Goal: Task Accomplishment & Management: Use online tool/utility

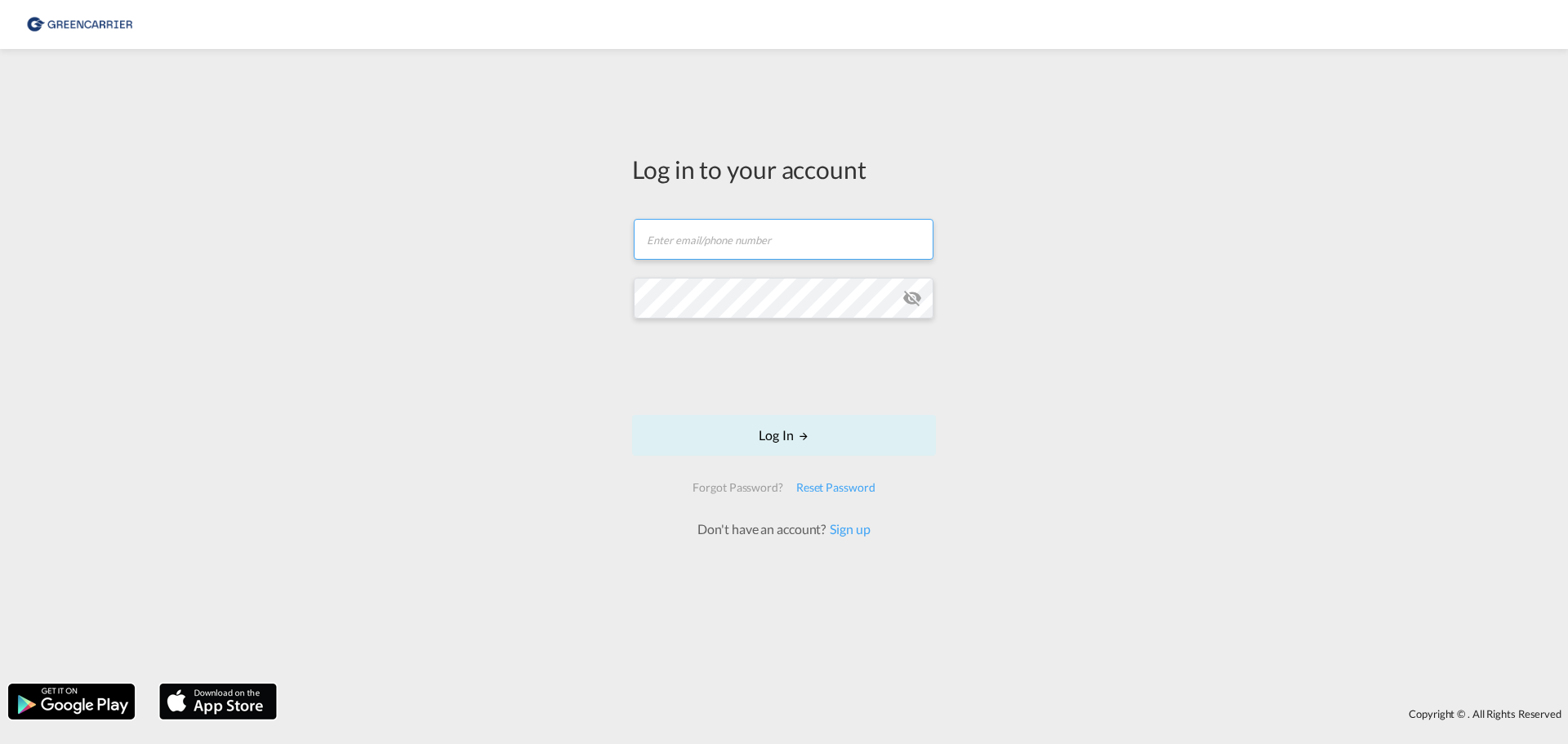
click at [786, 246] on input "text" at bounding box center [783, 239] width 299 height 40
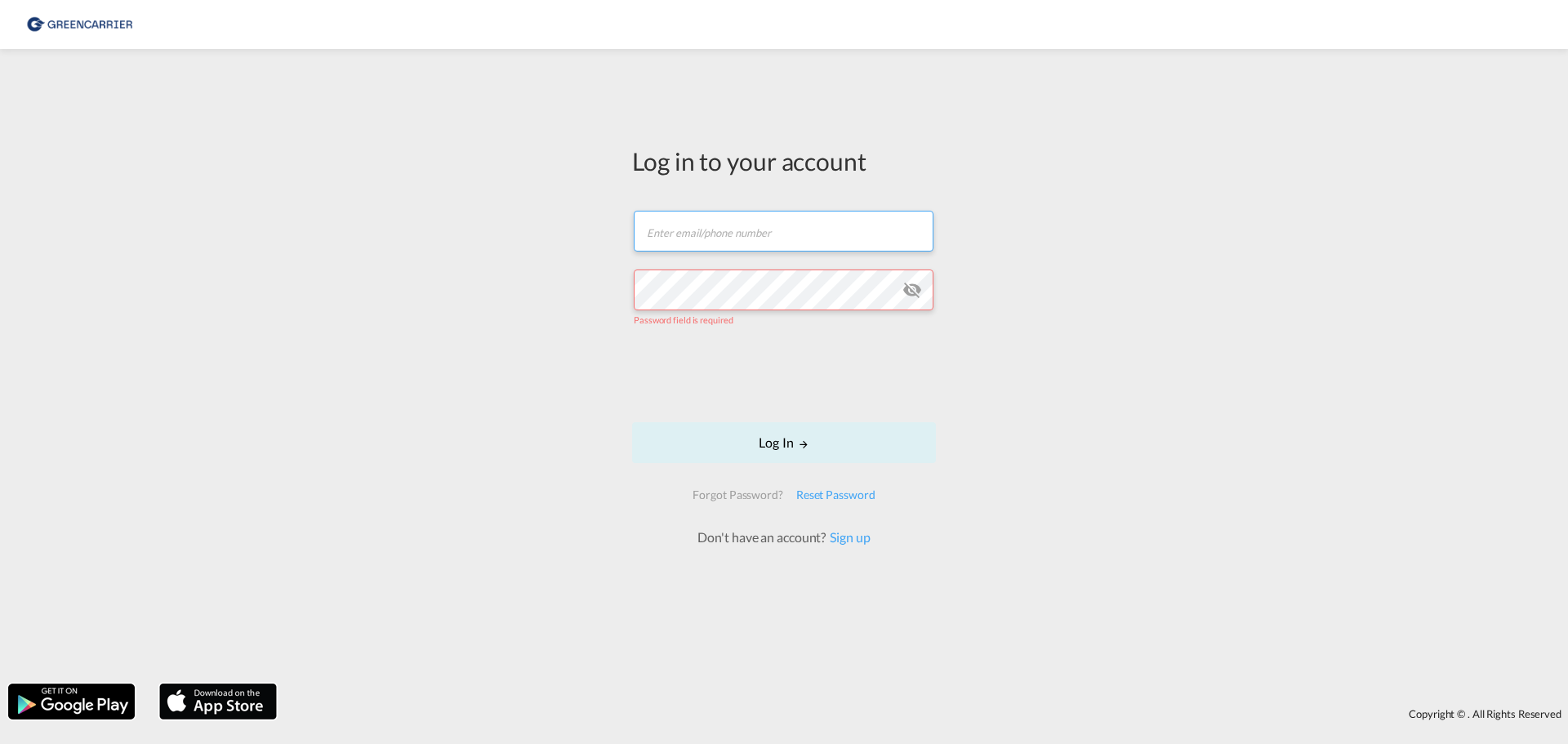
paste input "[PERSON_NAME][EMAIL_ADDRESS][DOMAIN_NAME]"
type input "[PERSON_NAME][EMAIL_ADDRESS][DOMAIN_NAME]"
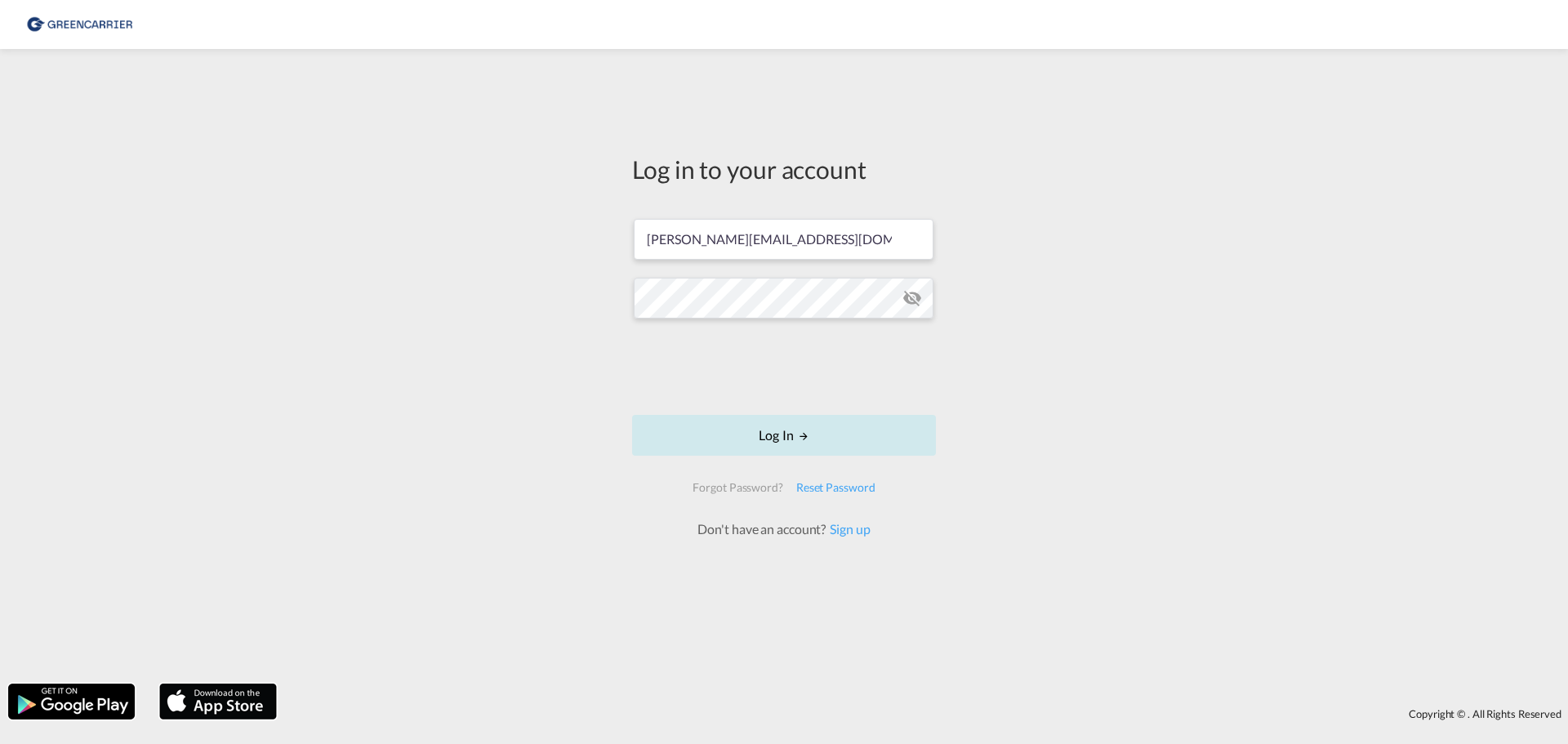
click at [786, 419] on button "Log In" at bounding box center [783, 435] width 304 height 40
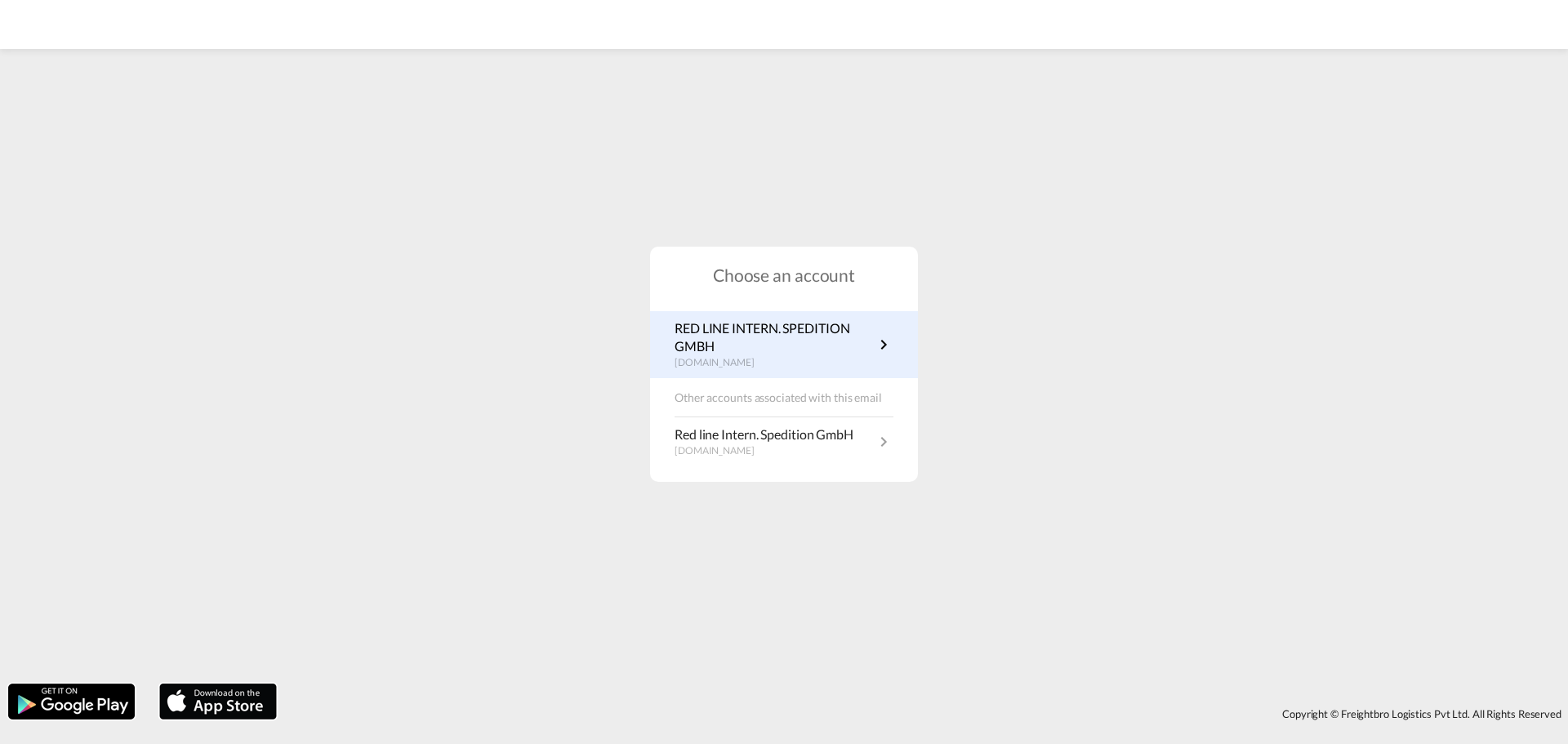
click at [778, 339] on p "RED LINE INTERN. SPEDITION GMBH" at bounding box center [774, 338] width 199 height 37
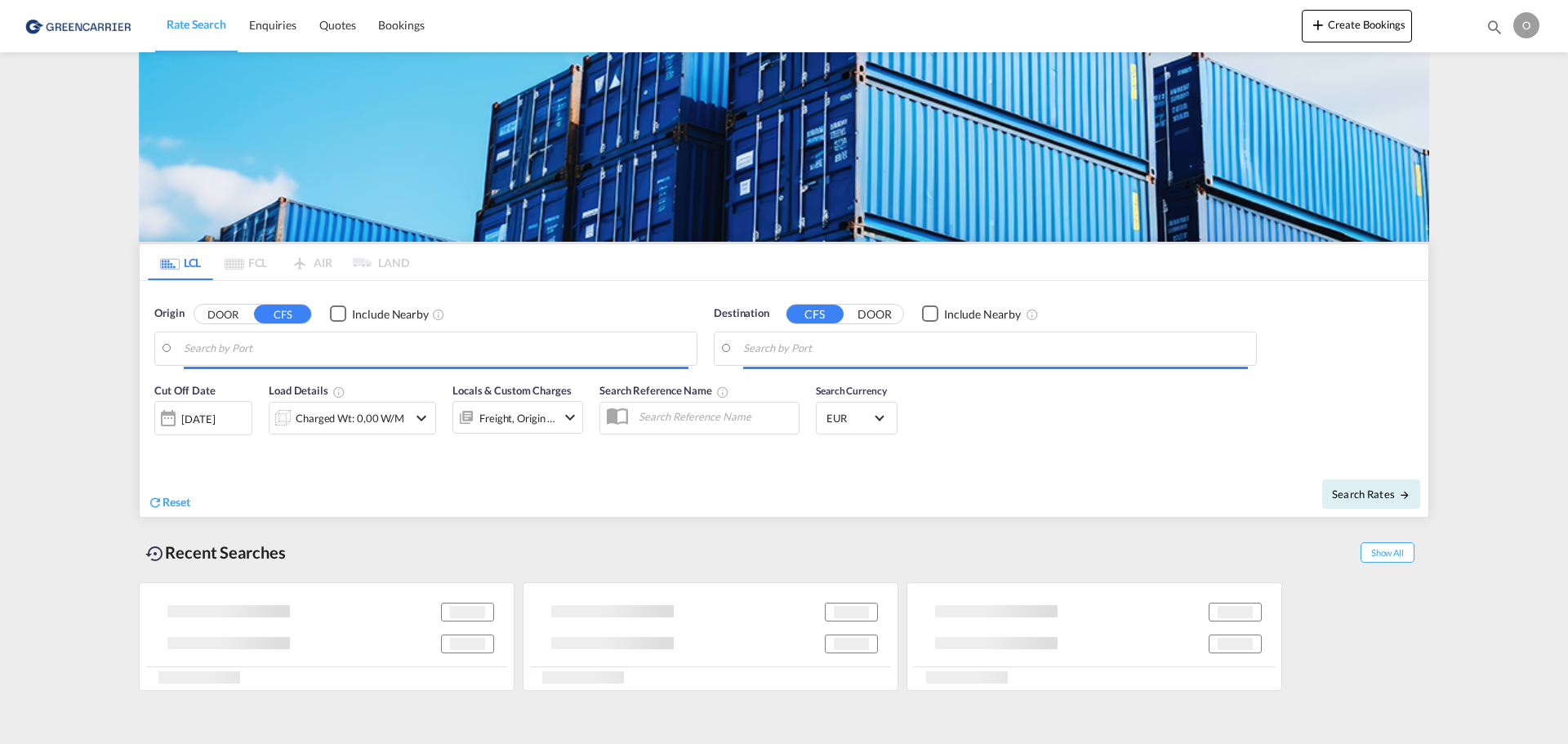
type input "Hamburg, DEHAM"
type input "New York, NY, USNYC"
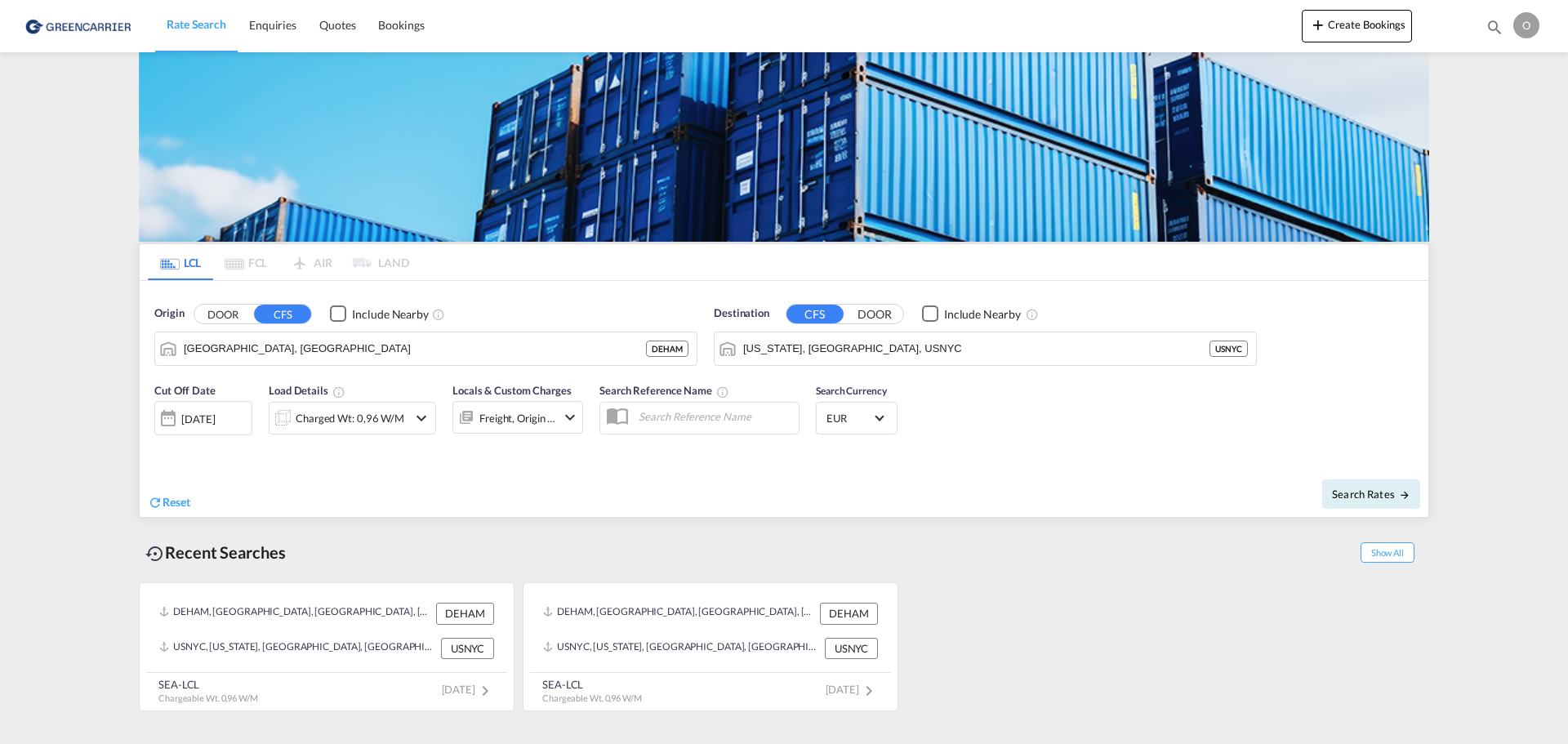
click at [194, 265] on md-tab-item "LCL" at bounding box center [181, 263] width 65 height 36
click at [401, 30] on span "Bookings" at bounding box center [400, 25] width 46 height 14
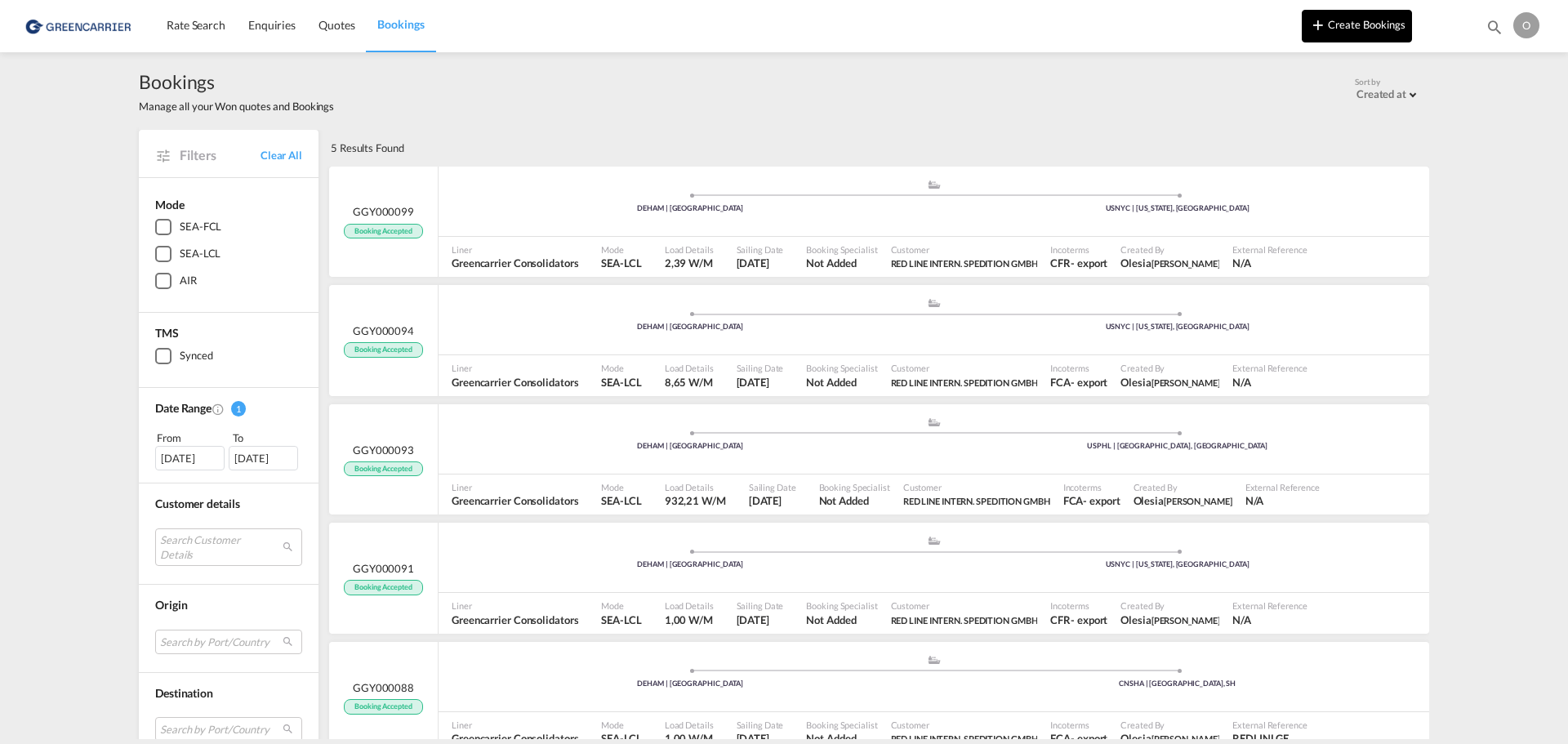
click at [1376, 25] on button "Create Bookings" at bounding box center [1356, 26] width 110 height 33
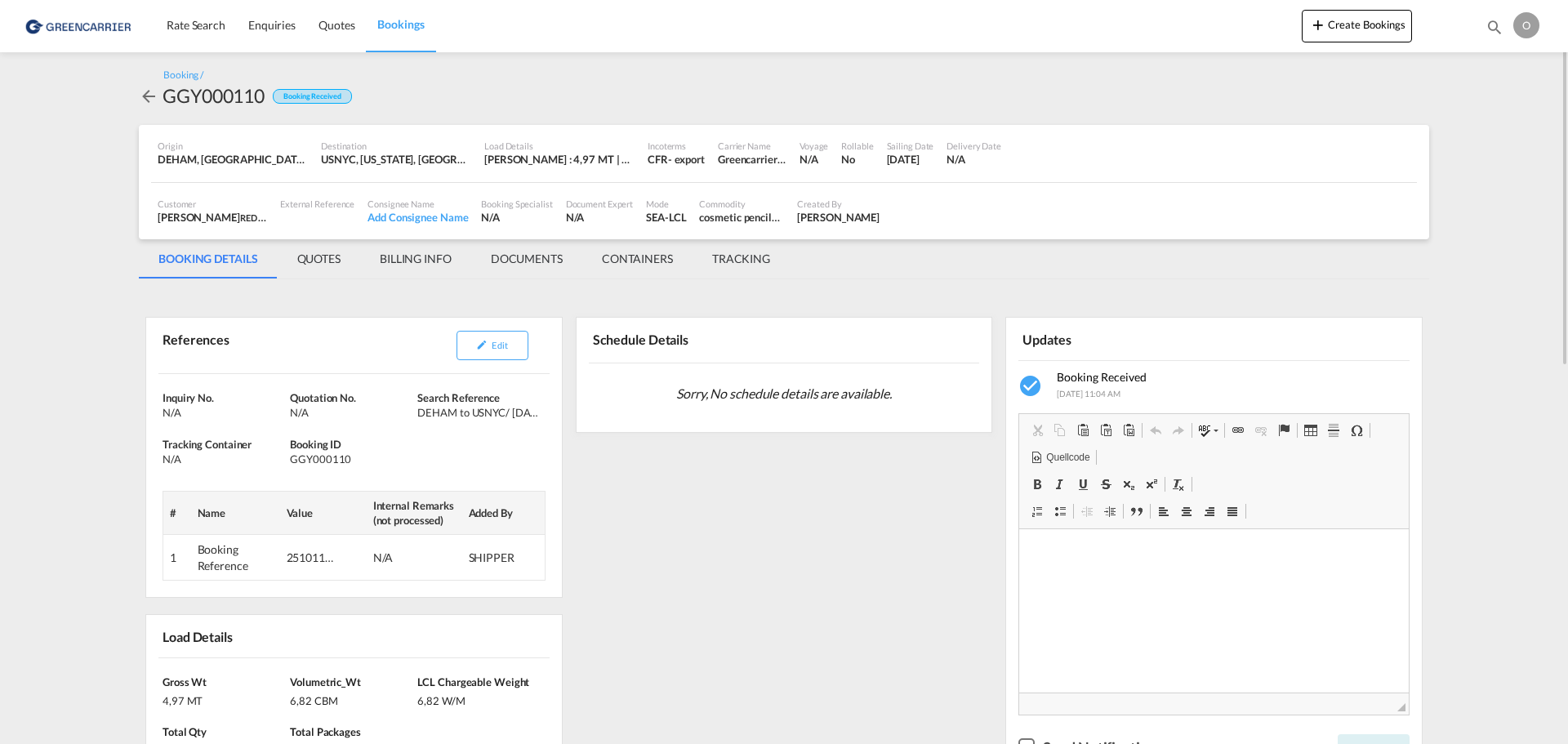
click at [390, 23] on span "Bookings" at bounding box center [400, 24] width 46 height 14
